Goal: Obtain resource: Download file/media

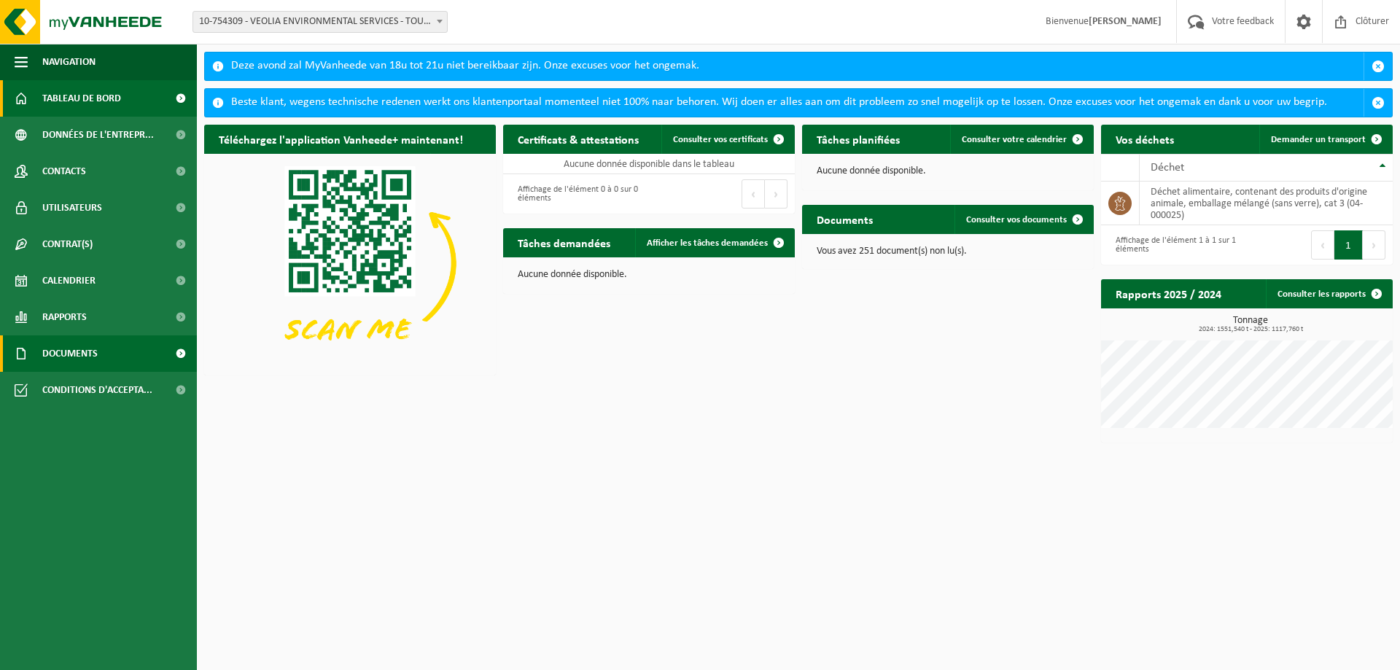
click at [74, 350] on span "Documents" at bounding box center [69, 354] width 55 height 36
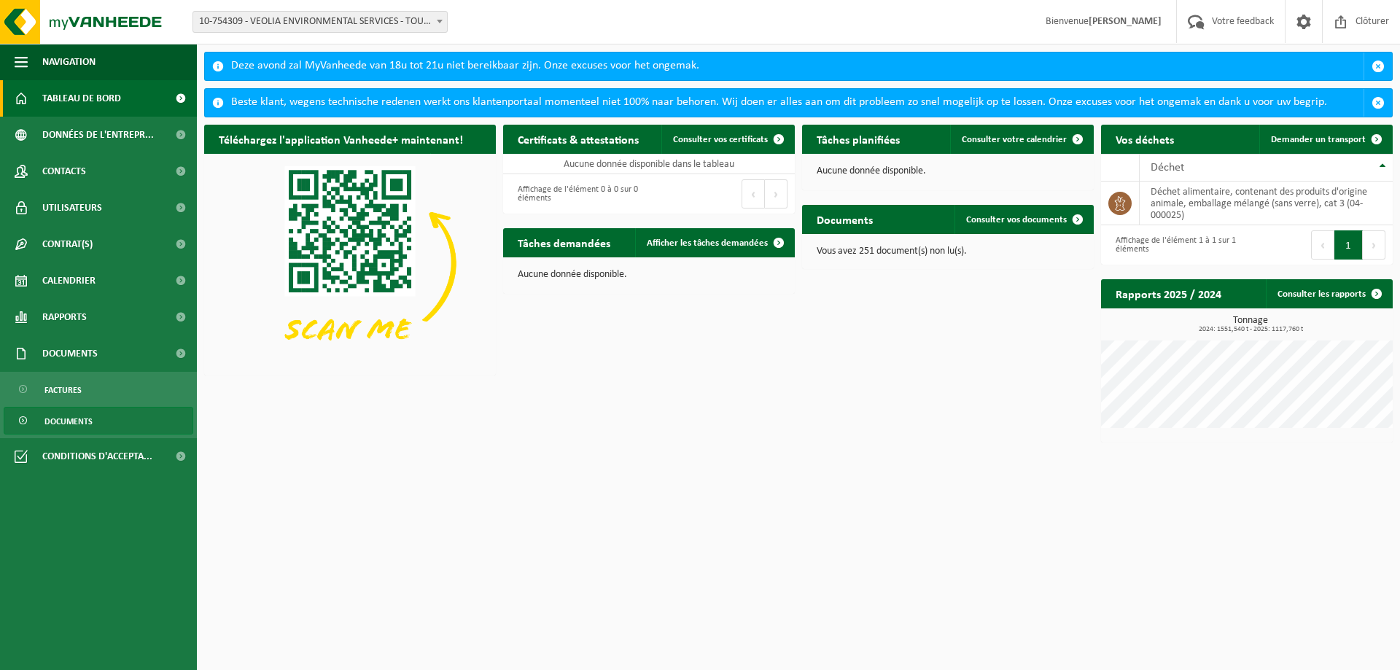
click at [77, 415] on span "Documents" at bounding box center [68, 422] width 48 height 28
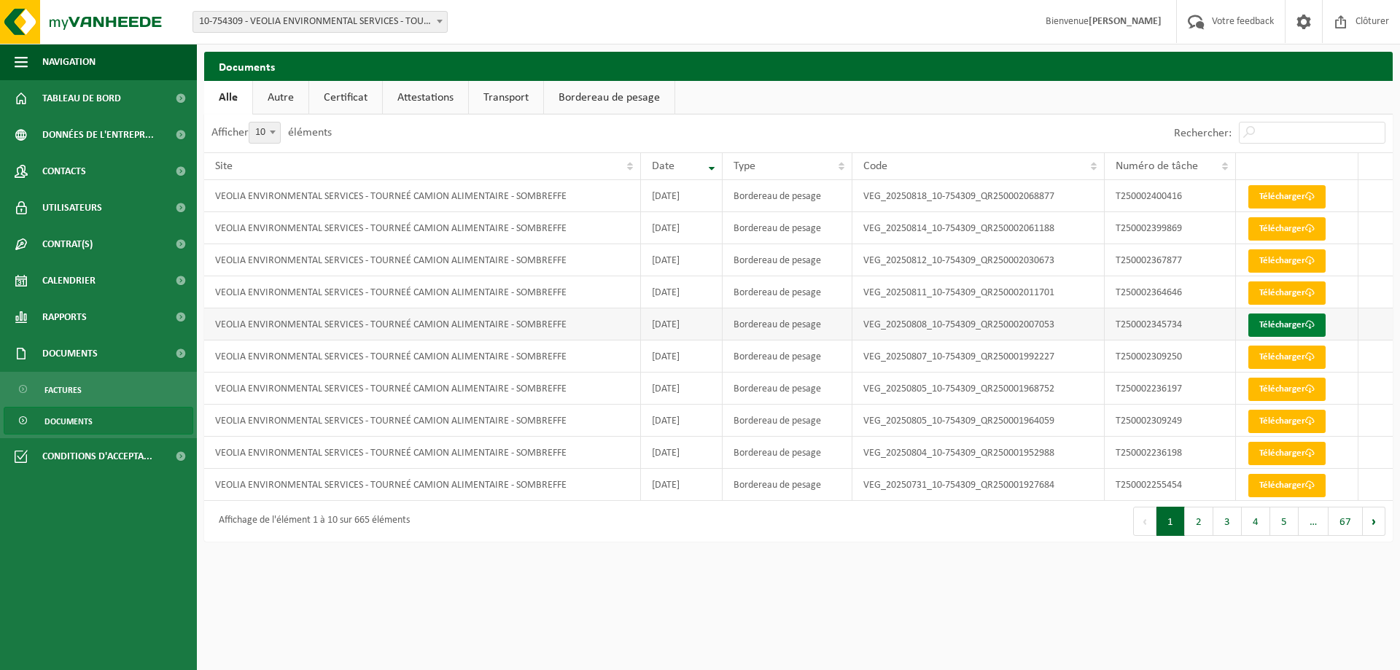
click at [1296, 328] on link "Télécharger" at bounding box center [1287, 325] width 77 height 23
